Goal: Check status: Check status

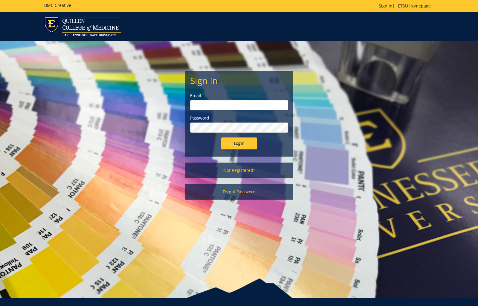
type input "[EMAIL_ADDRESS][DOMAIN_NAME]"
click at [244, 141] on input "Login" at bounding box center [239, 144] width 36 height 12
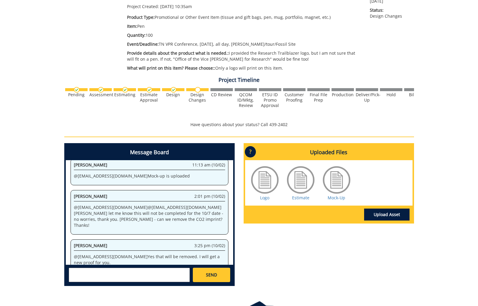
scroll to position [157, 0]
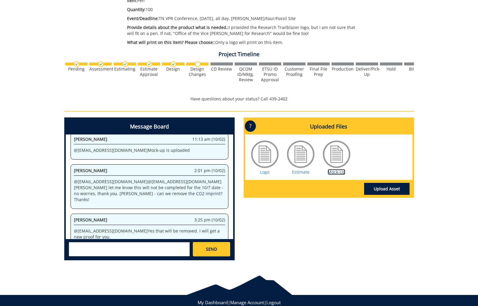
click at [331, 172] on link "Mock-Up" at bounding box center [337, 172] width 18 height 6
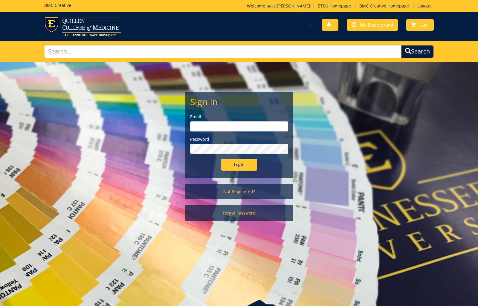
type input "[EMAIL_ADDRESS][DOMAIN_NAME]"
click at [242, 172] on div "Sign In Email tallentml@etsu.edu Password Login" at bounding box center [239, 134] width 107 height 85
click at [242, 166] on input "Login" at bounding box center [239, 165] width 36 height 12
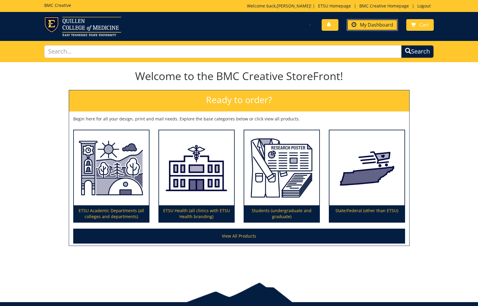
click at [358, 25] on link "My Dashboard" at bounding box center [372, 25] width 51 height 12
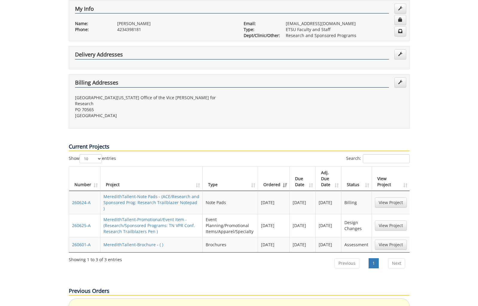
scroll to position [147, 0]
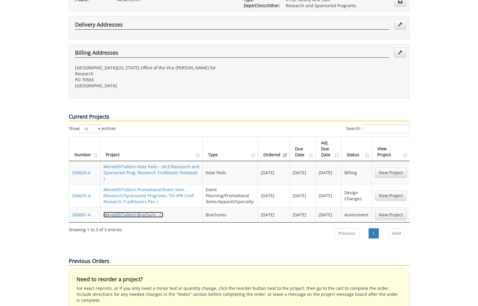
click at [150, 212] on link "MeredithTallent-Brochure - ( )" at bounding box center [134, 215] width 60 height 6
